Goal: Information Seeking & Learning: Learn about a topic

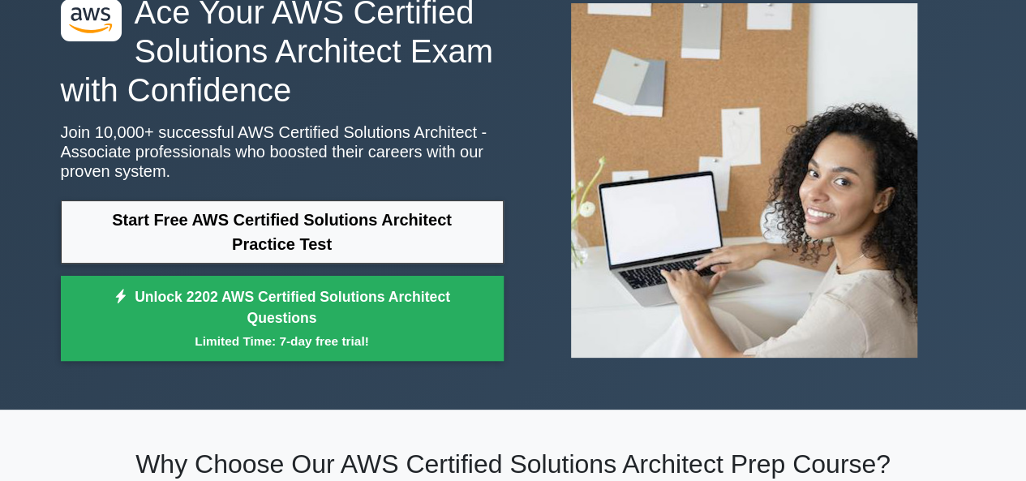
scroll to position [101, 0]
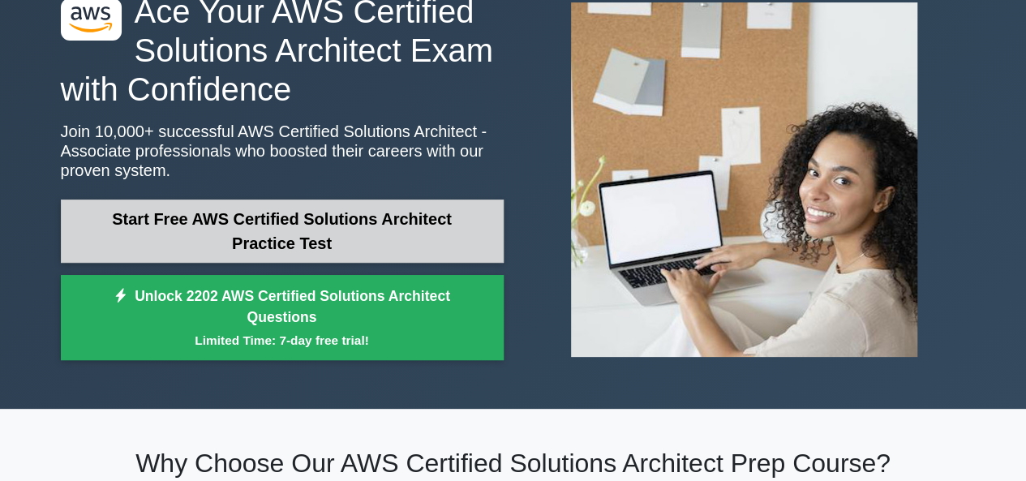
click at [372, 226] on link "Start Free AWS Certified Solutions Architect Practice Test" at bounding box center [282, 231] width 443 height 63
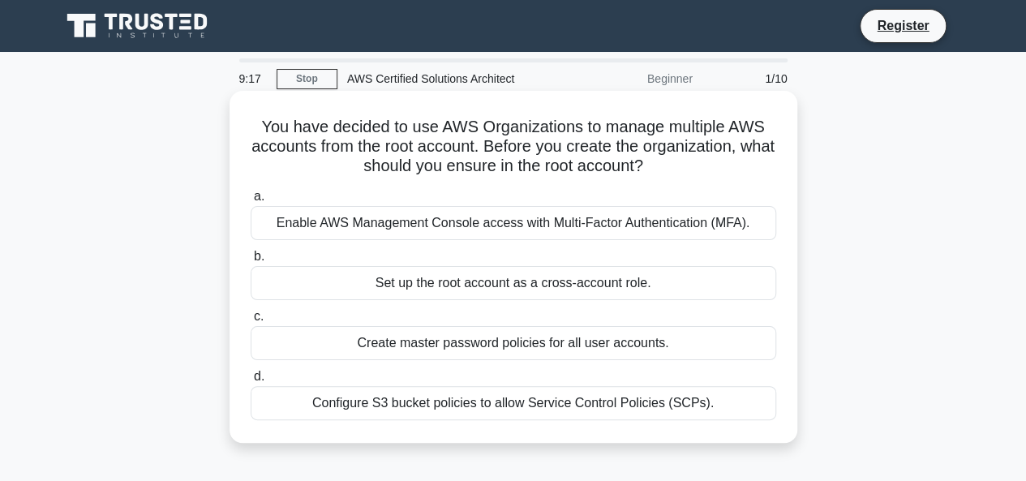
click at [477, 223] on div "Enable AWS Management Console access with Multi-Factor Authentication (MFA)." at bounding box center [514, 223] width 526 height 34
click at [251, 202] on input "a. Enable AWS Management Console access with Multi-Factor Authentication (MFA)." at bounding box center [251, 196] width 0 height 11
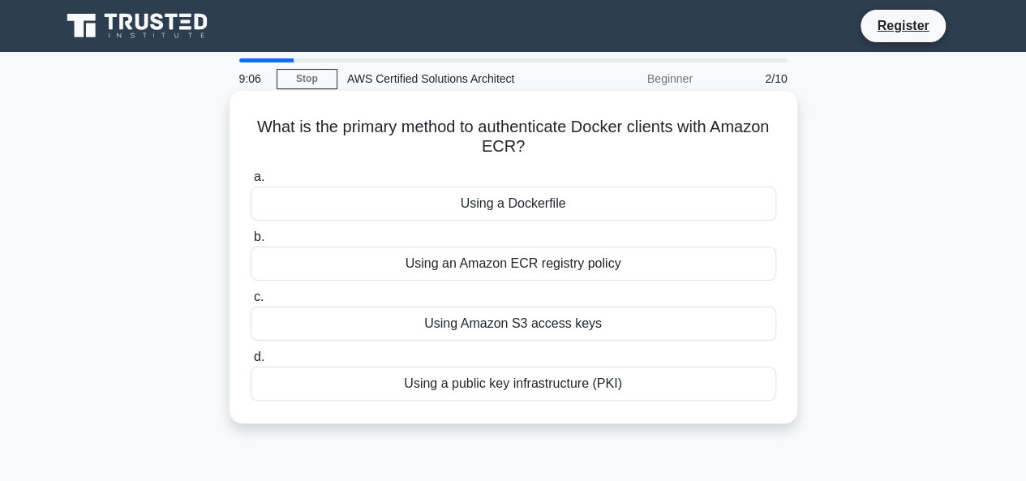
click at [505, 317] on div "Using Amazon S3 access keys" at bounding box center [514, 324] width 526 height 34
click at [251, 303] on input "c. Using Amazon S3 access keys" at bounding box center [251, 297] width 0 height 11
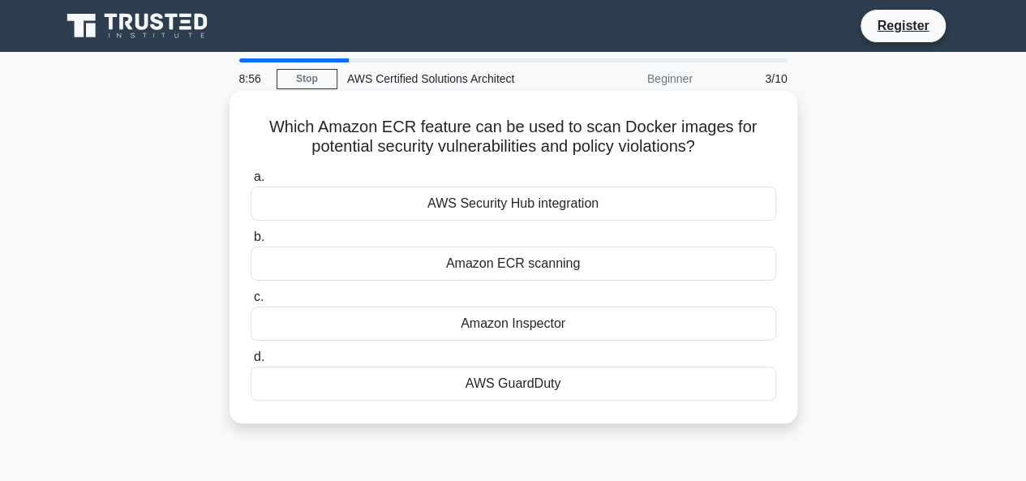
click at [513, 325] on div "Amazon Inspector" at bounding box center [514, 324] width 526 height 34
click at [251, 303] on input "c. Amazon Inspector" at bounding box center [251, 297] width 0 height 11
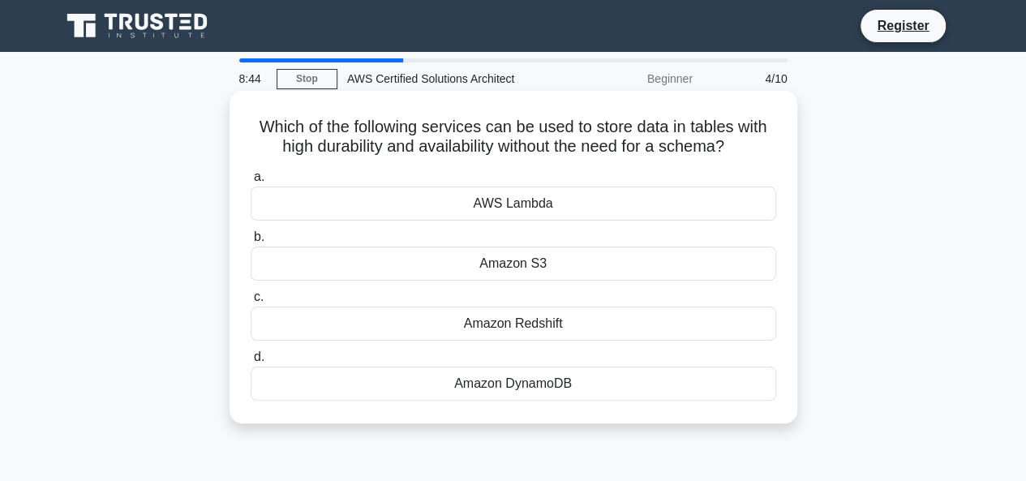
click at [526, 264] on div "Amazon S3" at bounding box center [514, 264] width 526 height 34
click at [251, 243] on input "b. Amazon S3" at bounding box center [251, 237] width 0 height 11
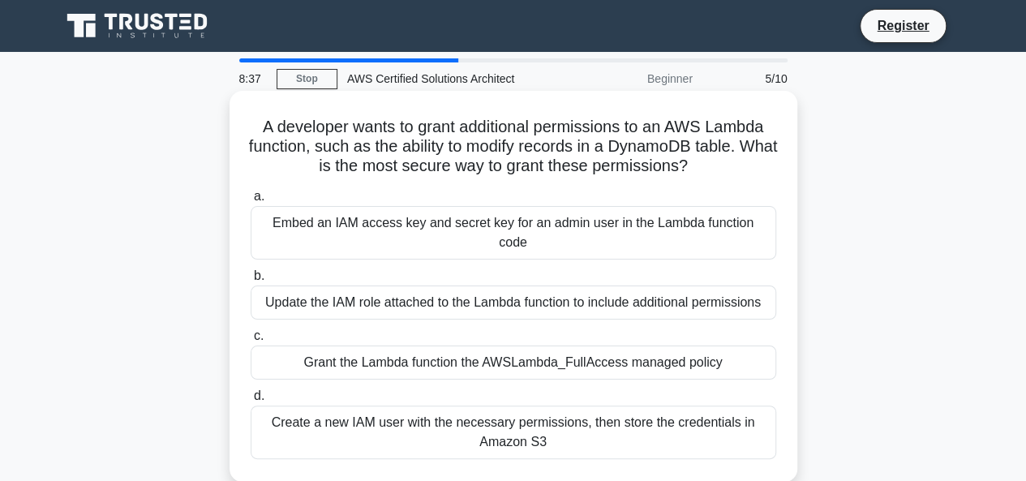
click at [424, 221] on div "Embed an IAM access key and secret key for an admin user in the Lambda function…" at bounding box center [514, 233] width 526 height 54
click at [251, 202] on input "a. Embed an IAM access key and secret key for an admin user in the Lambda funct…" at bounding box center [251, 196] width 0 height 11
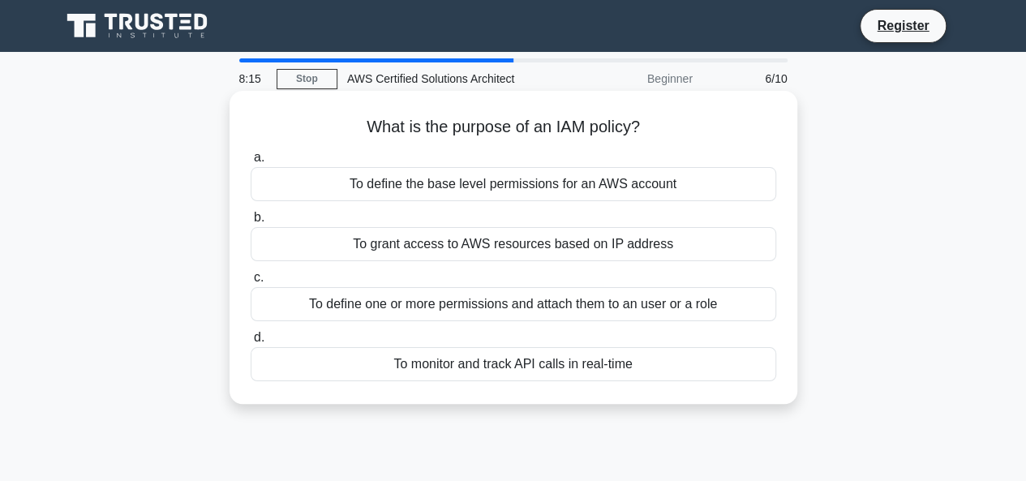
click at [474, 304] on div "To define one or more permissions and attach them to an user or a role" at bounding box center [514, 304] width 526 height 34
click at [251, 283] on input "c. To define one or more permissions and attach them to an user or a role" at bounding box center [251, 278] width 0 height 11
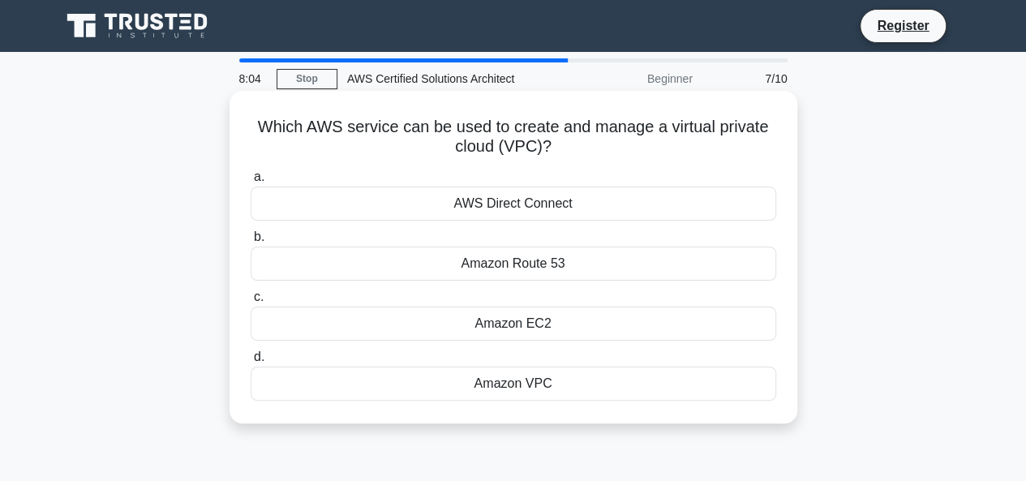
click at [465, 317] on div "Amazon EC2" at bounding box center [514, 324] width 526 height 34
click at [251, 303] on input "c. Amazon EC2" at bounding box center [251, 297] width 0 height 11
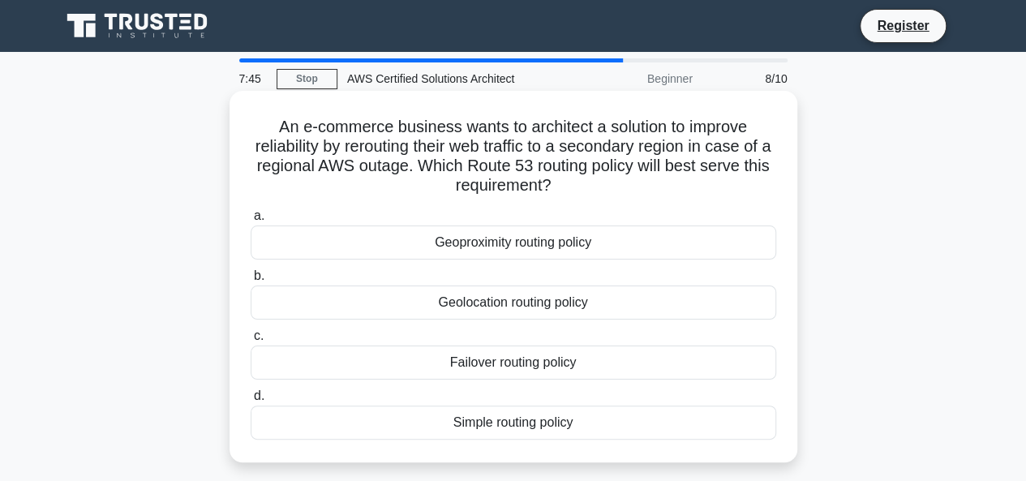
click at [522, 247] on div "Geoproximity routing policy" at bounding box center [514, 243] width 526 height 34
click at [251, 221] on input "a. Geoproximity routing policy" at bounding box center [251, 216] width 0 height 11
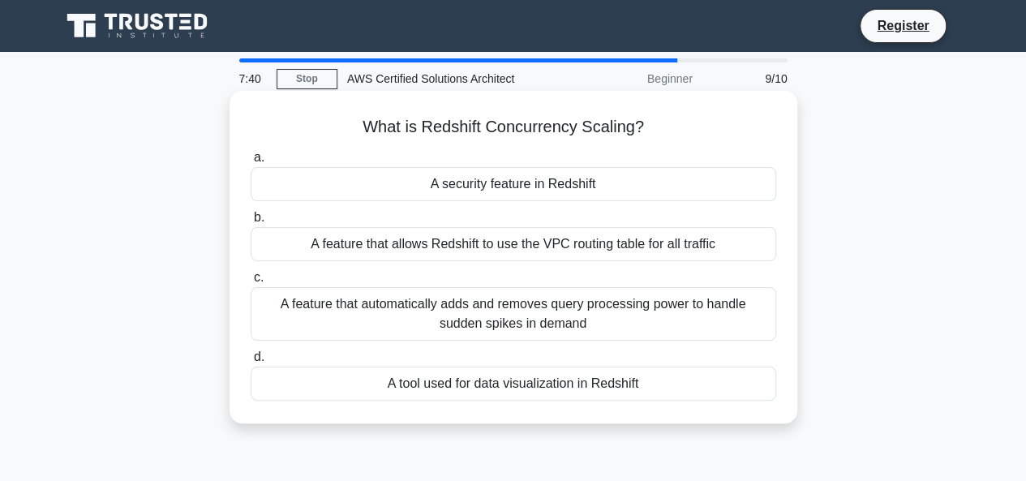
click at [488, 186] on div "A security feature in Redshift" at bounding box center [514, 184] width 526 height 34
click at [251, 163] on input "a. A security feature in Redshift" at bounding box center [251, 158] width 0 height 11
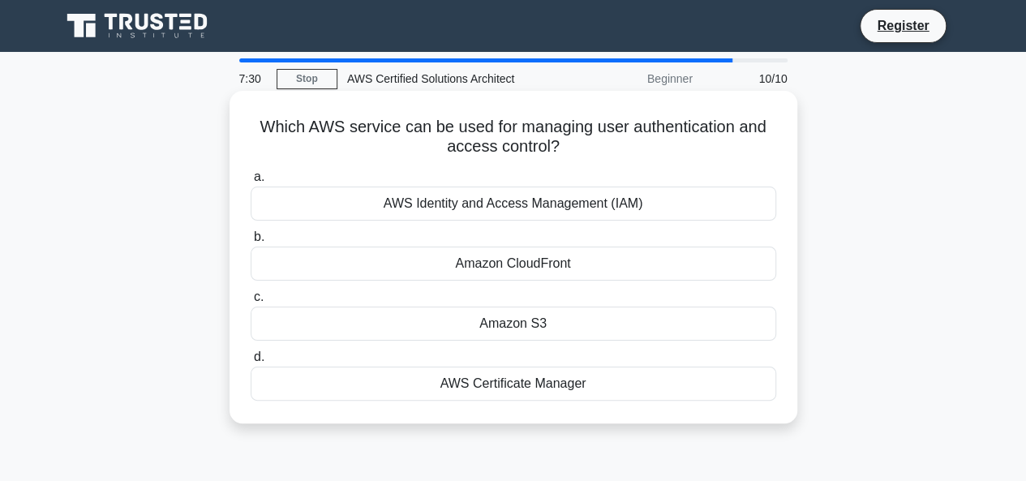
click at [547, 199] on div "AWS Identity and Access Management (IAM)" at bounding box center [514, 204] width 526 height 34
click at [251, 183] on input "a. AWS Identity and Access Management (IAM)" at bounding box center [251, 177] width 0 height 11
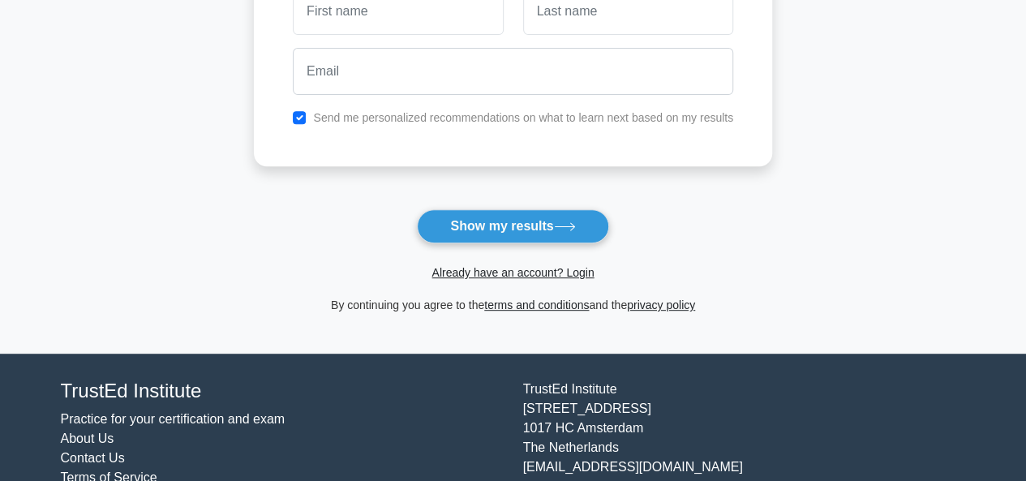
scroll to position [290, 0]
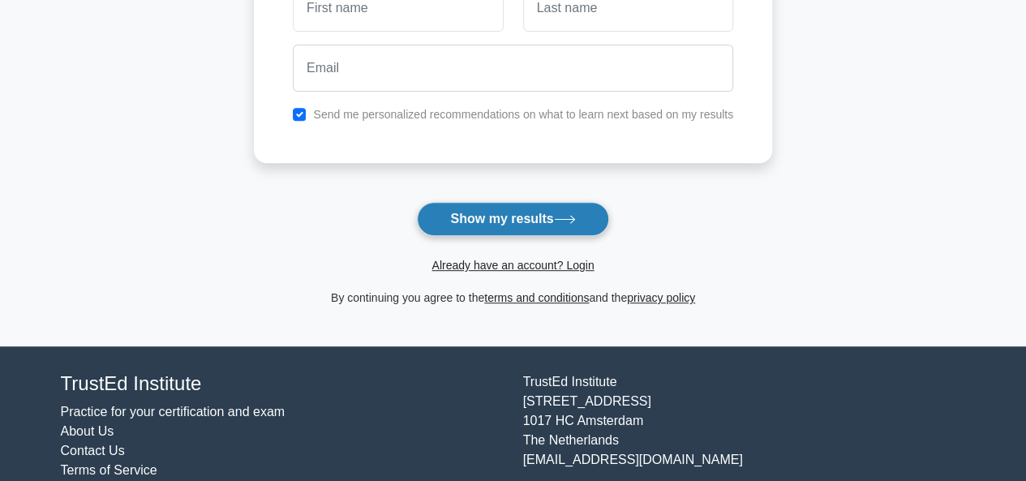
click at [524, 225] on button "Show my results" at bounding box center [512, 219] width 191 height 34
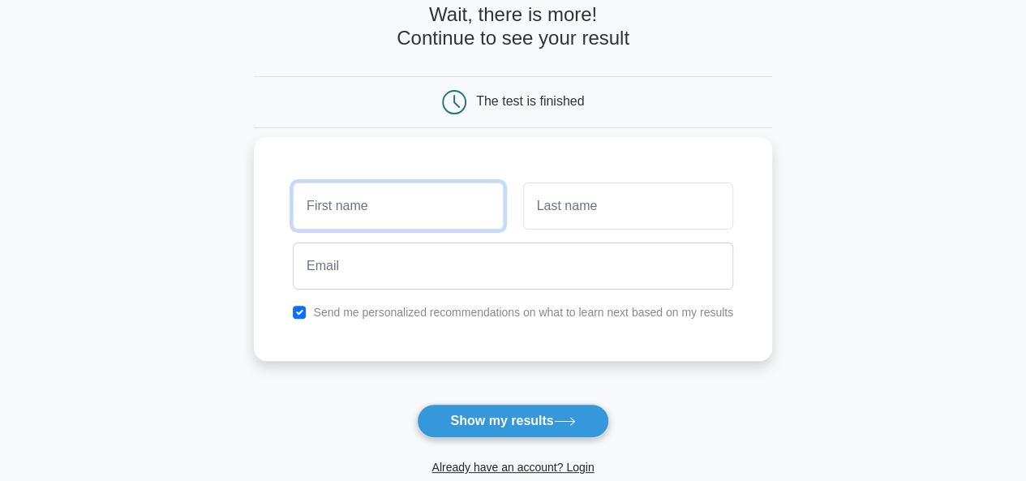
scroll to position [87, 0]
type input "kalu"
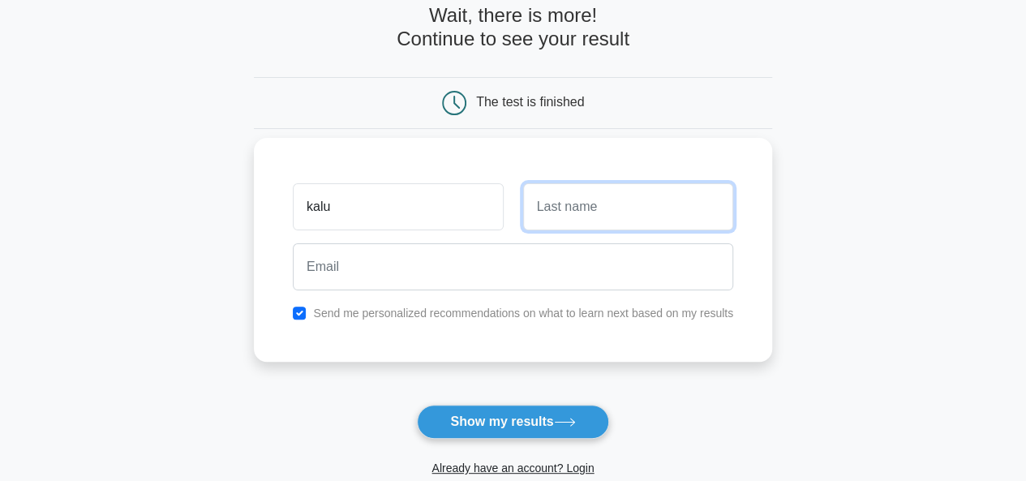
click at [543, 202] on input "text" at bounding box center [628, 206] width 210 height 47
type input "yadav"
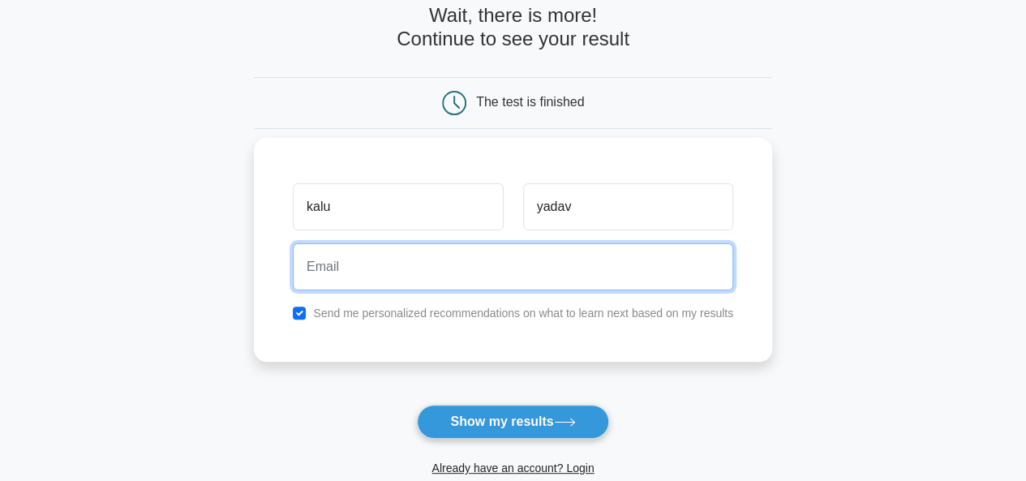
click at [472, 260] on input "email" at bounding box center [513, 266] width 441 height 47
type input "ysaurabhyadav35@gmail.com"
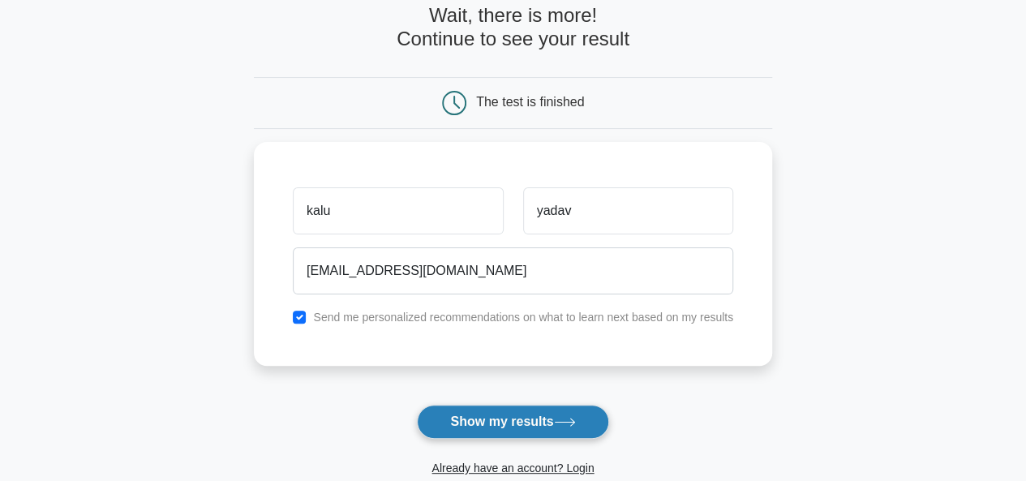
click at [482, 415] on button "Show my results" at bounding box center [512, 422] width 191 height 34
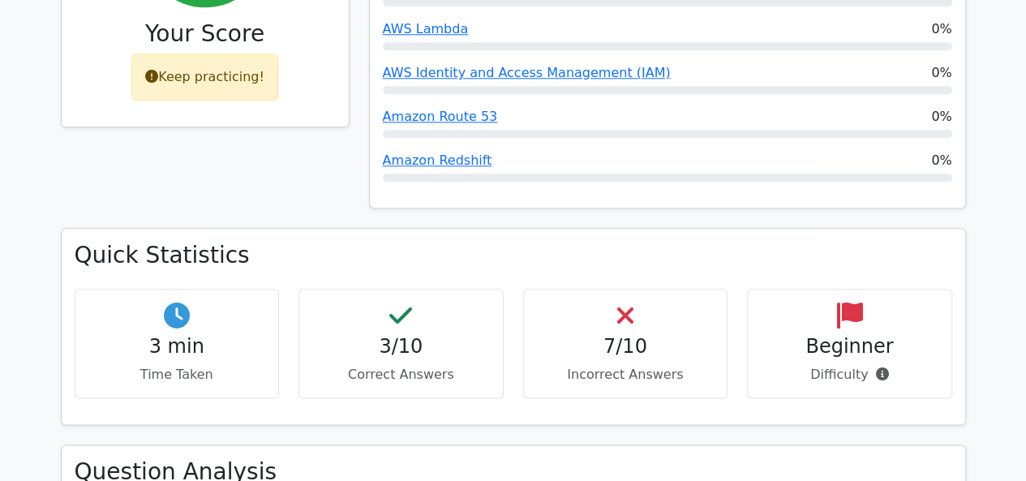
scroll to position [832, 0]
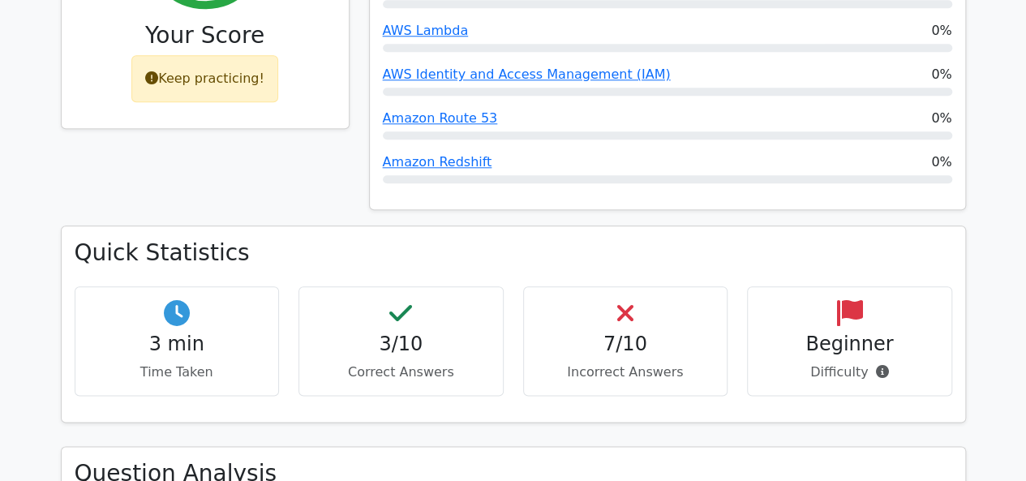
click at [865, 363] on p "Difficulty" at bounding box center [850, 372] width 178 height 19
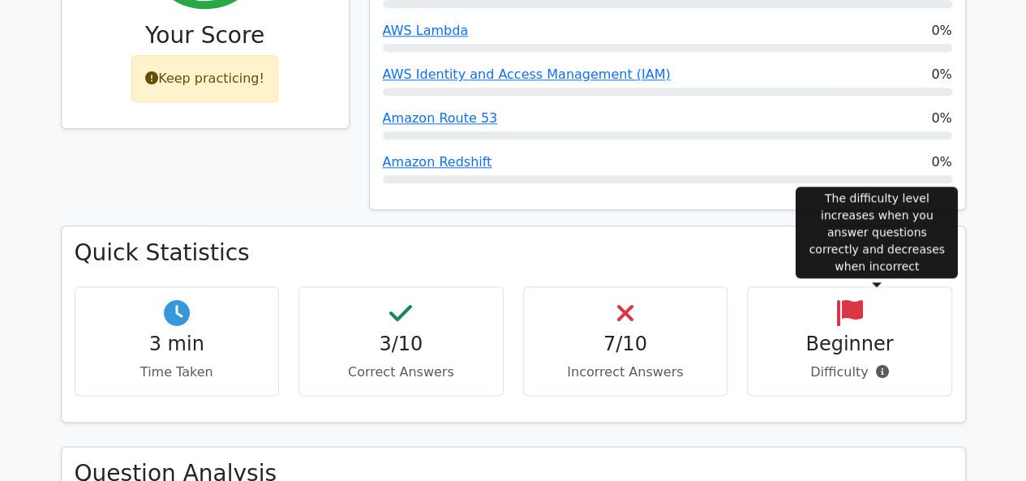
click at [876, 365] on icon at bounding box center [881, 371] width 13 height 13
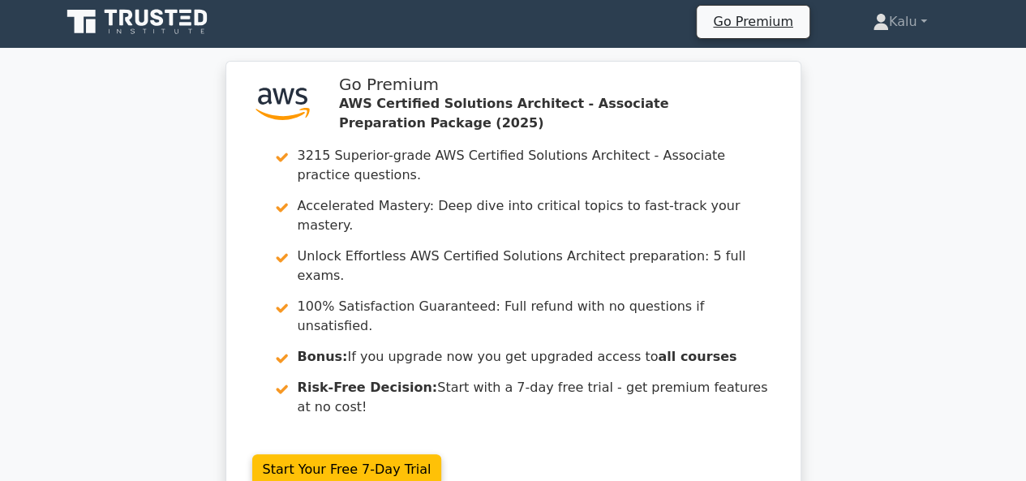
scroll to position [0, 0]
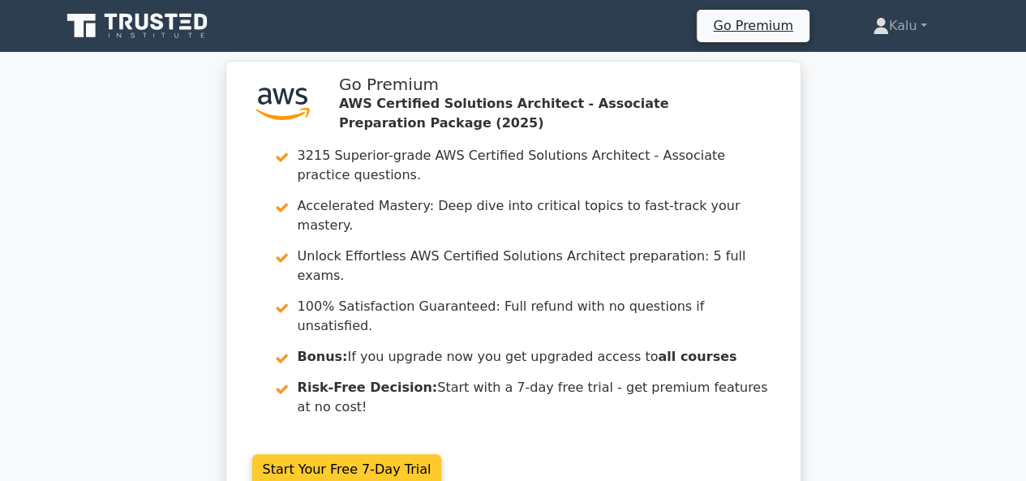
click at [370, 454] on link "Start Your Free 7-Day Trial" at bounding box center [347, 469] width 190 height 31
